Goal: Use online tool/utility: Use online tool/utility

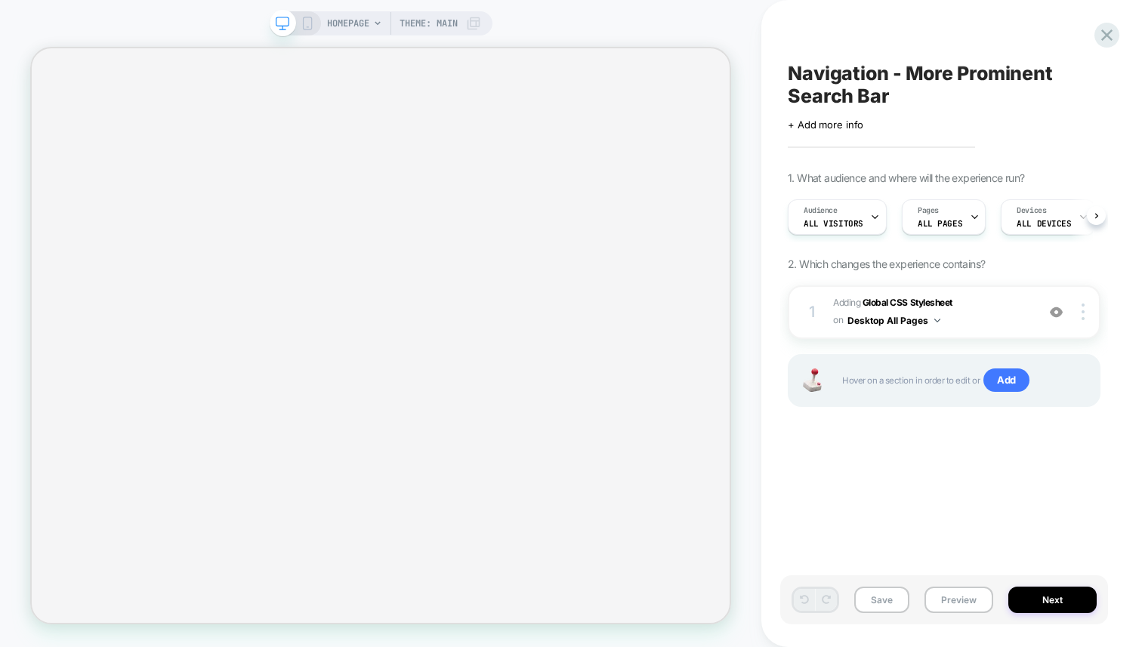
scroll to position [0, 1]
click at [929, 320] on button "Desktop All Pages" at bounding box center [893, 320] width 93 height 19
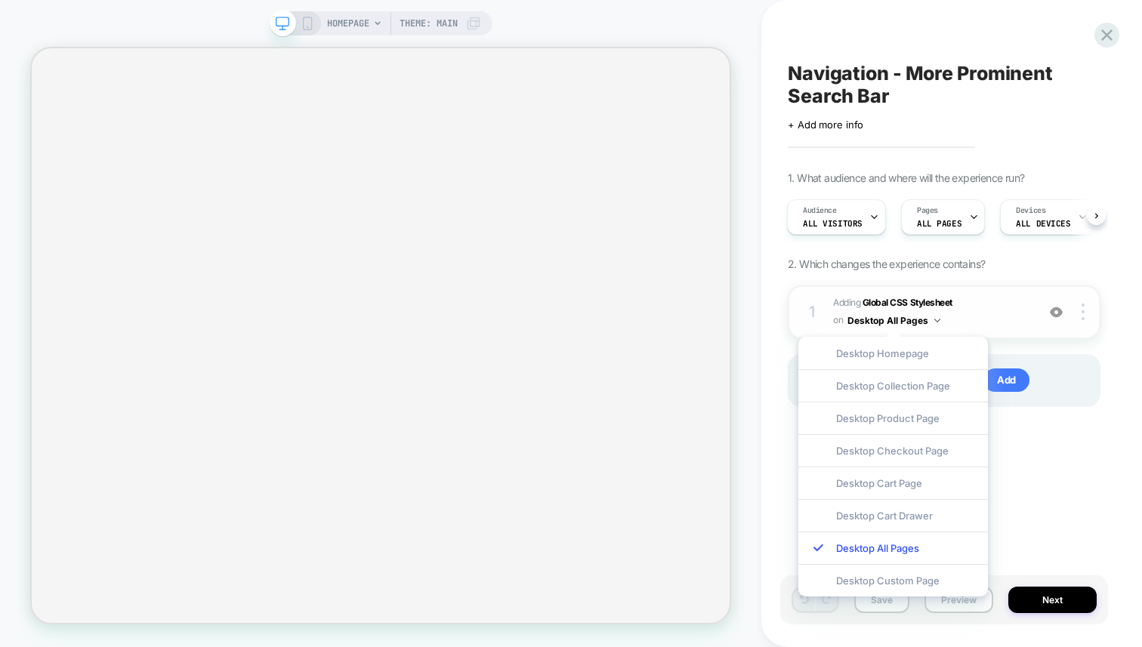
scroll to position [0, 0]
click at [1041, 283] on div "1. What audience and where will the experience run? Audience All Visitors Pages…" at bounding box center [944, 307] width 313 height 273
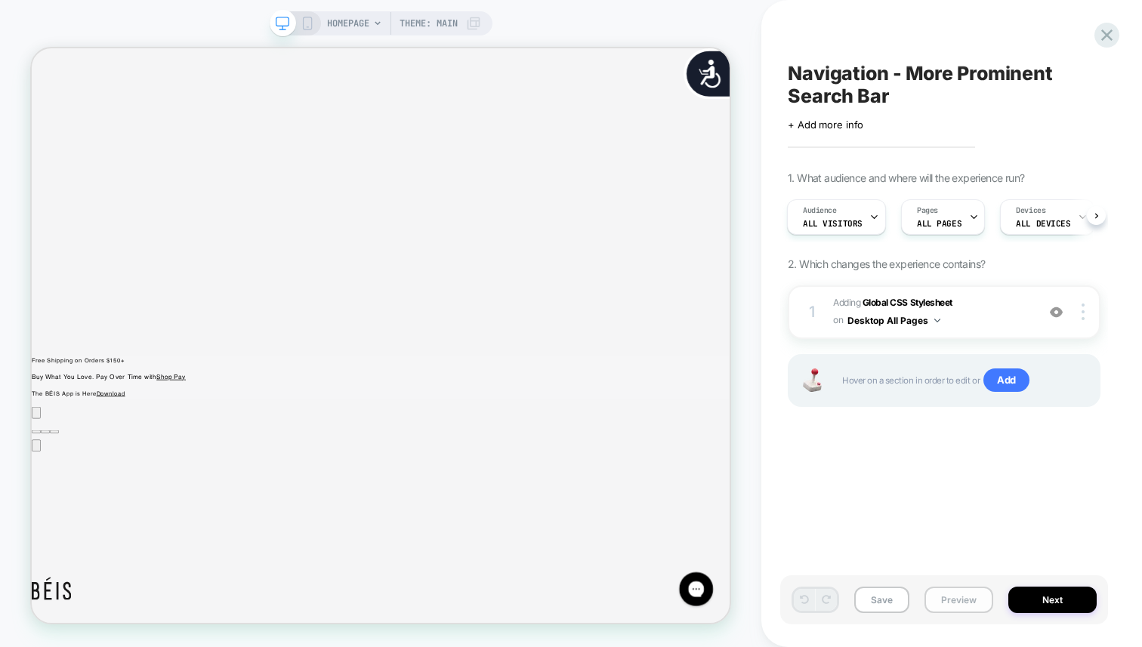
click at [963, 600] on button "Preview" at bounding box center [958, 600] width 69 height 26
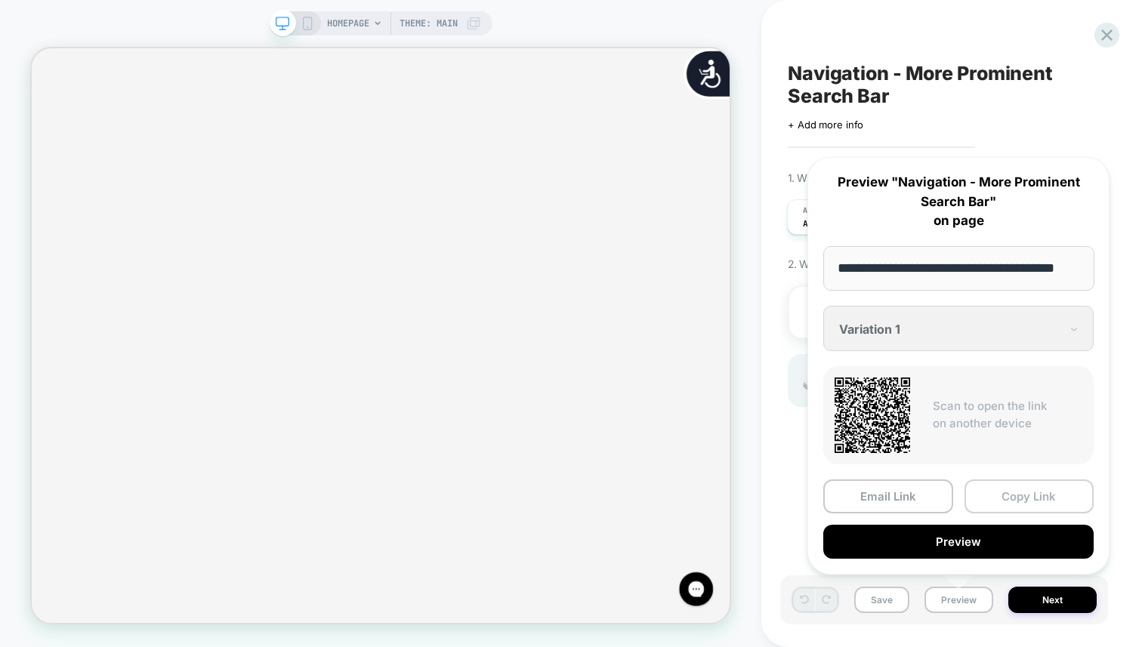
click at [1042, 498] on button "Copy Link" at bounding box center [1029, 496] width 130 height 34
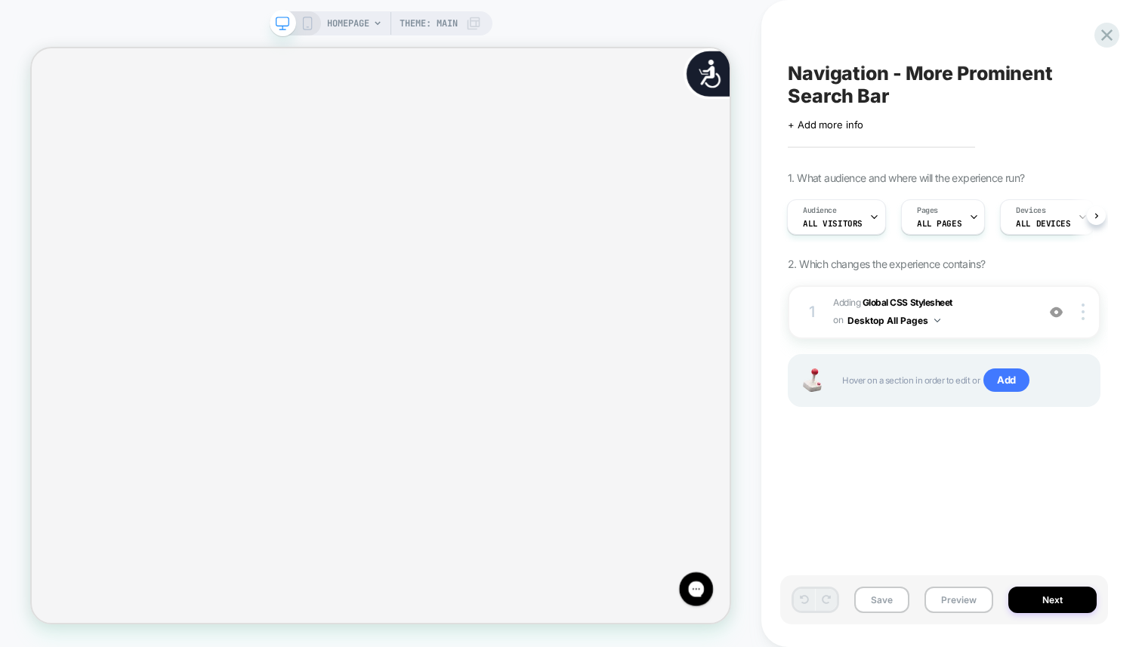
scroll to position [0, 942]
drag, startPoint x: 908, startPoint y: 88, endPoint x: 794, endPoint y: 74, distance: 114.9
click at [794, 74] on span "Navigation - More Prominent Search Bar" at bounding box center [944, 84] width 313 height 45
